Goal: Submit feedback/report problem

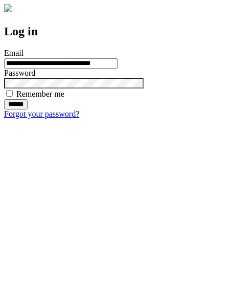
type input "**********"
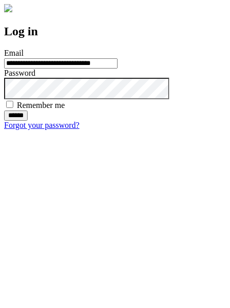
click at [28, 121] on input "******" at bounding box center [15, 115] width 23 height 10
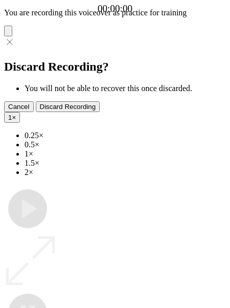
type input "**********"
